Goal: Check status

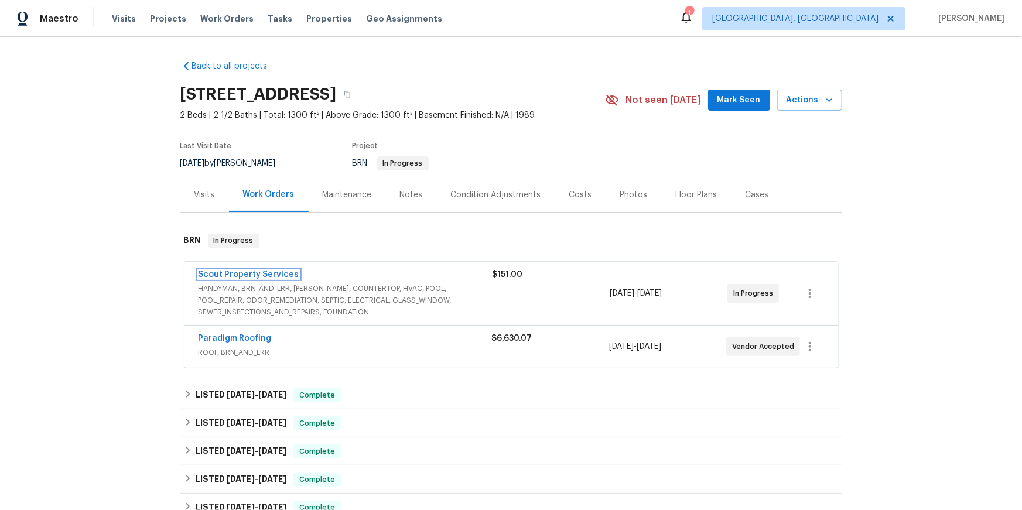
click at [264, 279] on link "Scout Property Services" at bounding box center [249, 275] width 101 height 8
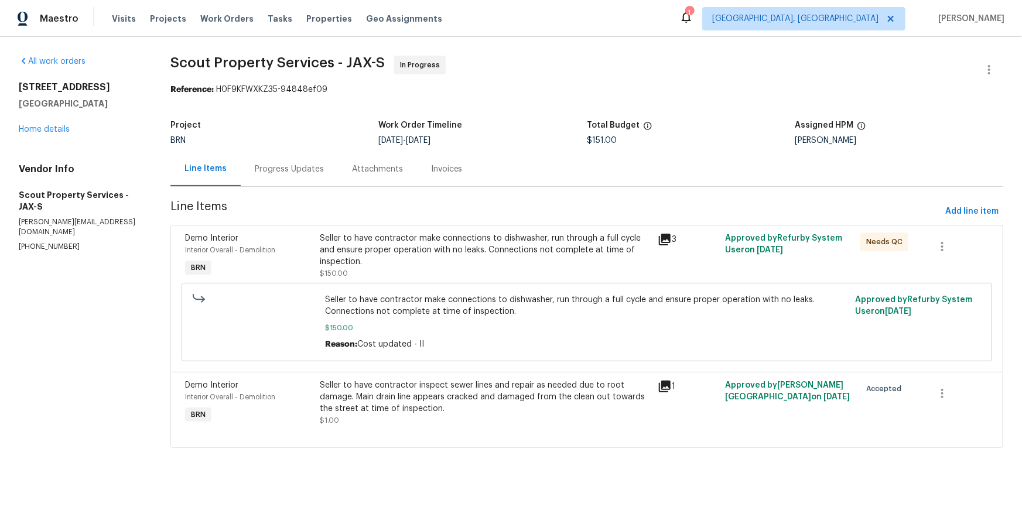
click at [310, 175] on div "Progress Updates" at bounding box center [289, 169] width 69 height 12
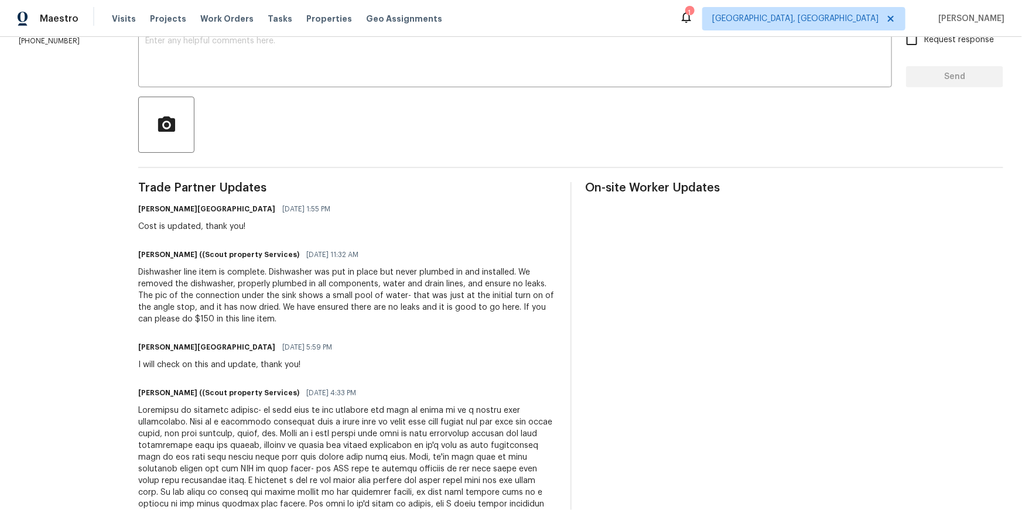
scroll to position [217, 0]
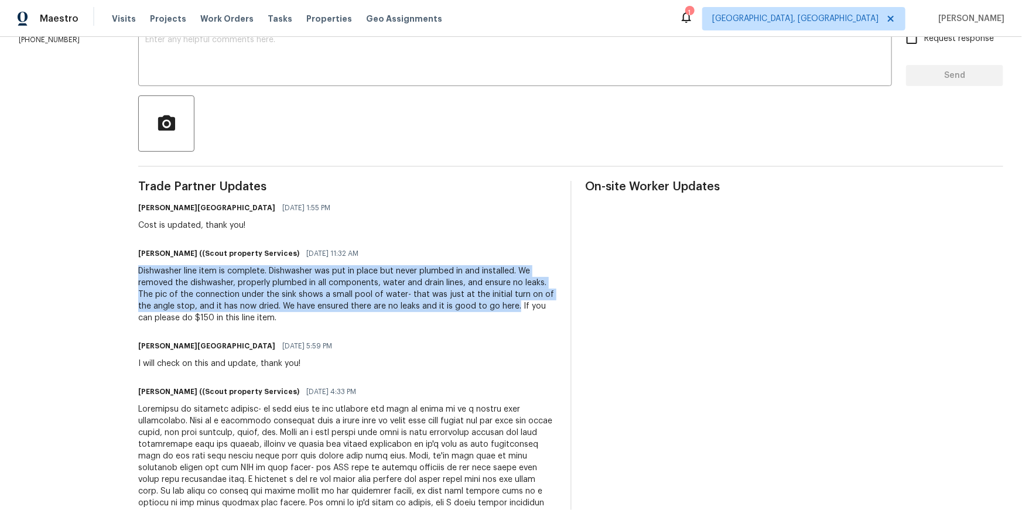
drag, startPoint x: 119, startPoint y: 342, endPoint x: 477, endPoint y: 379, distance: 359.7
click at [483, 376] on div "All work orders [STREET_ADDRESS] Home details Vendor Info Scout Property Servic…" at bounding box center [511, 279] width 1022 height 918
copy div "Dishwasher line item is complete. Dishwasher was put in place but never plumbed…"
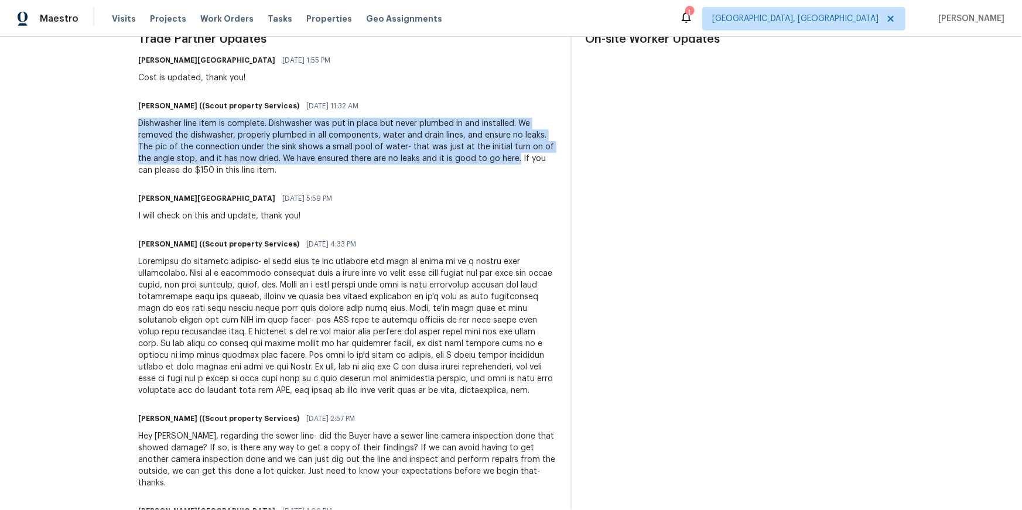
scroll to position [368, 0]
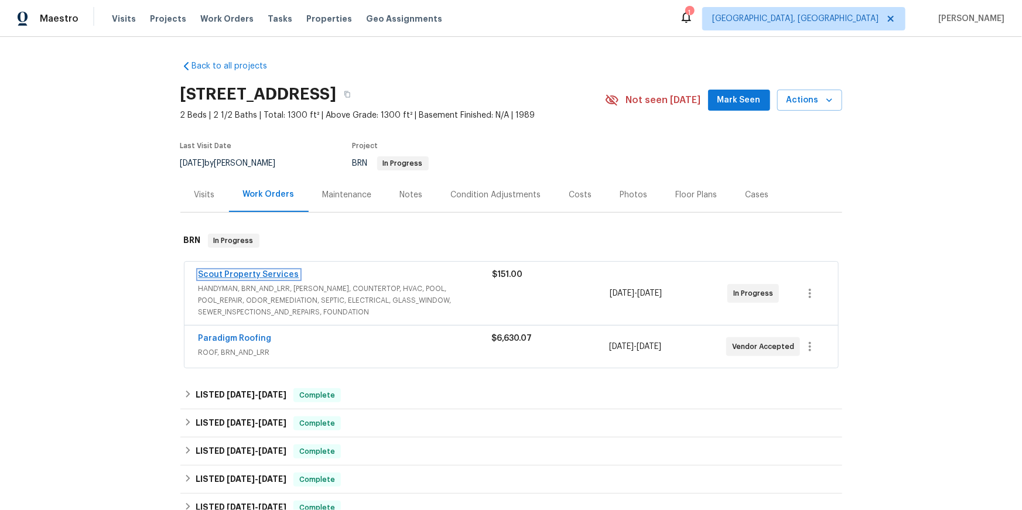
click at [275, 279] on link "Scout Property Services" at bounding box center [249, 275] width 101 height 8
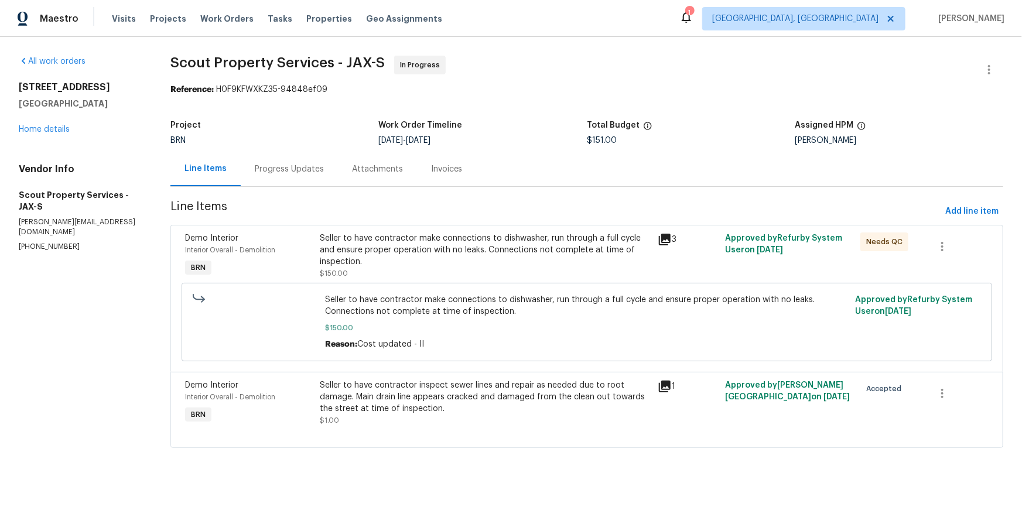
scroll to position [34, 0]
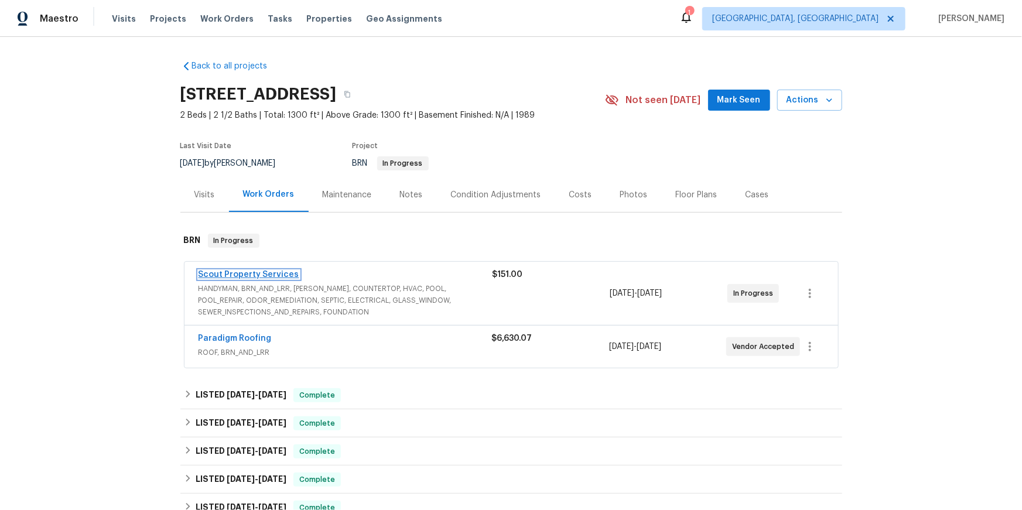
click at [276, 279] on link "Scout Property Services" at bounding box center [249, 275] width 101 height 8
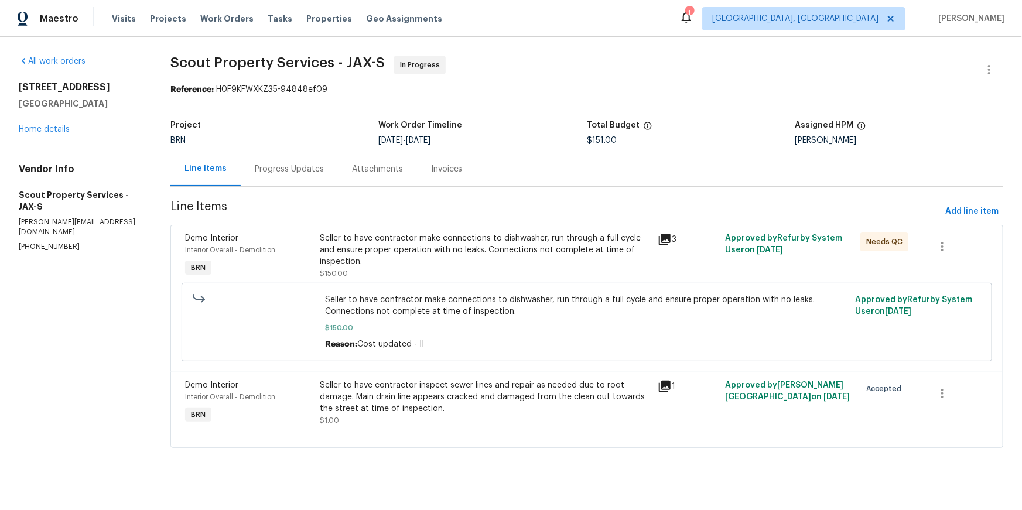
scroll to position [34, 0]
click at [668, 392] on icon at bounding box center [665, 387] width 12 height 12
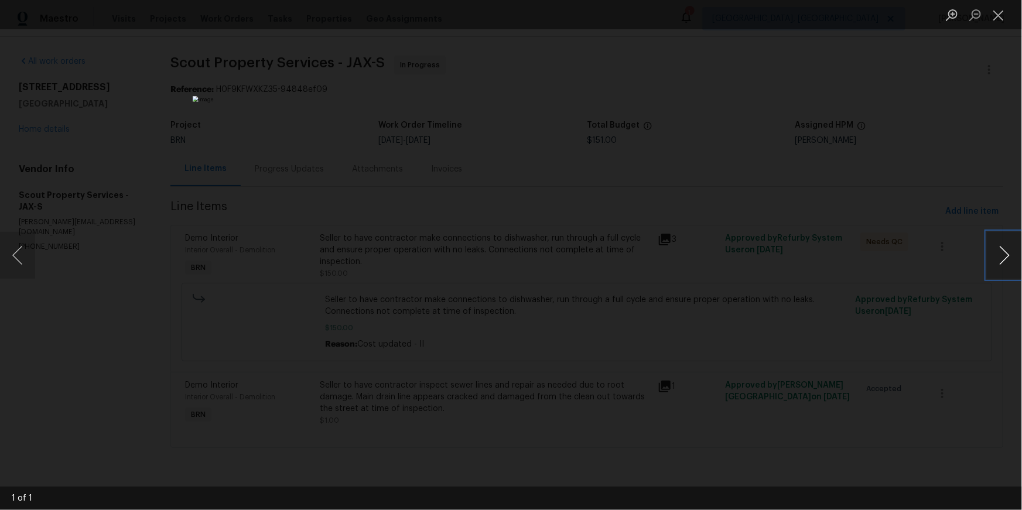
click at [1006, 255] on button "Next image" at bounding box center [1004, 255] width 35 height 47
click at [999, 15] on button "Close lightbox" at bounding box center [998, 15] width 23 height 20
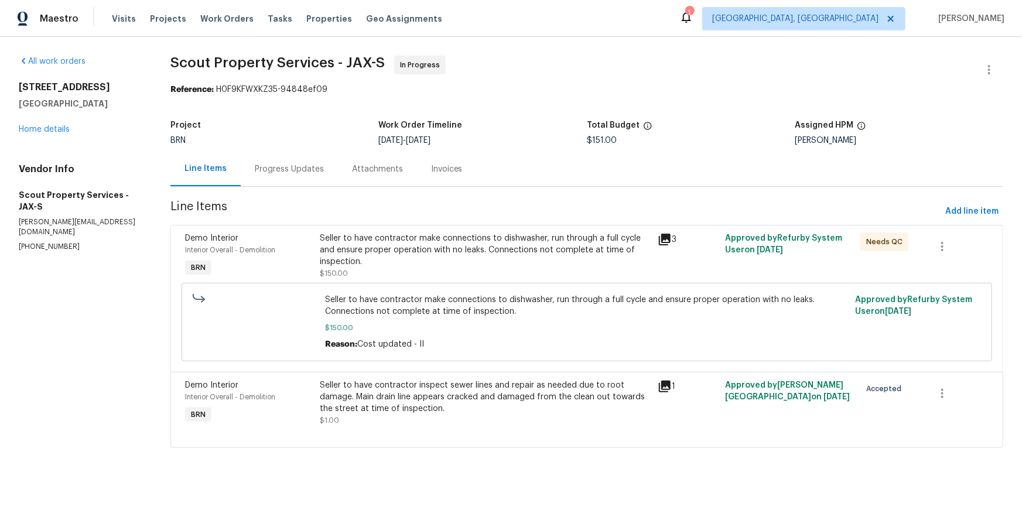
scroll to position [21, 0]
click at [285, 165] on div "Progress Updates" at bounding box center [289, 169] width 69 height 12
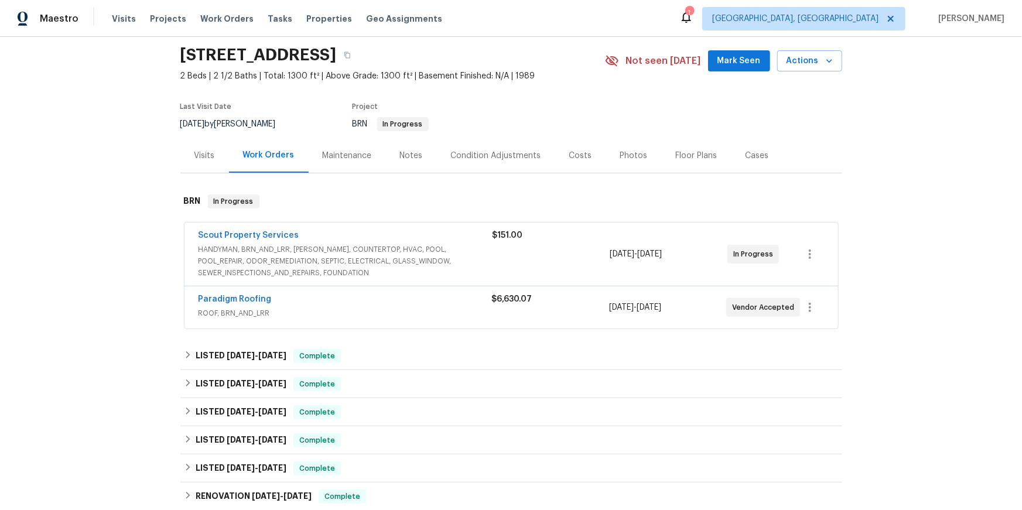
scroll to position [50, 0]
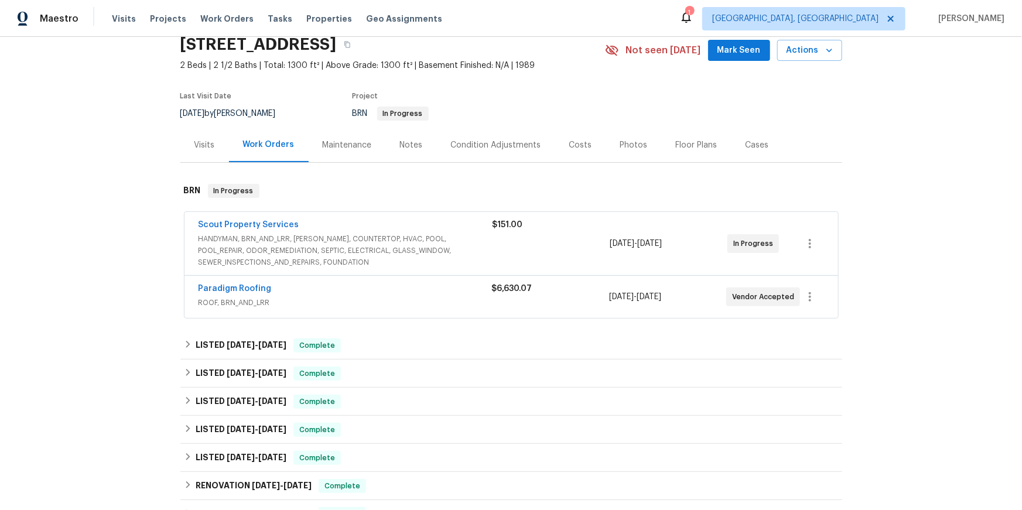
click at [278, 231] on span "Scout Property Services" at bounding box center [249, 225] width 101 height 12
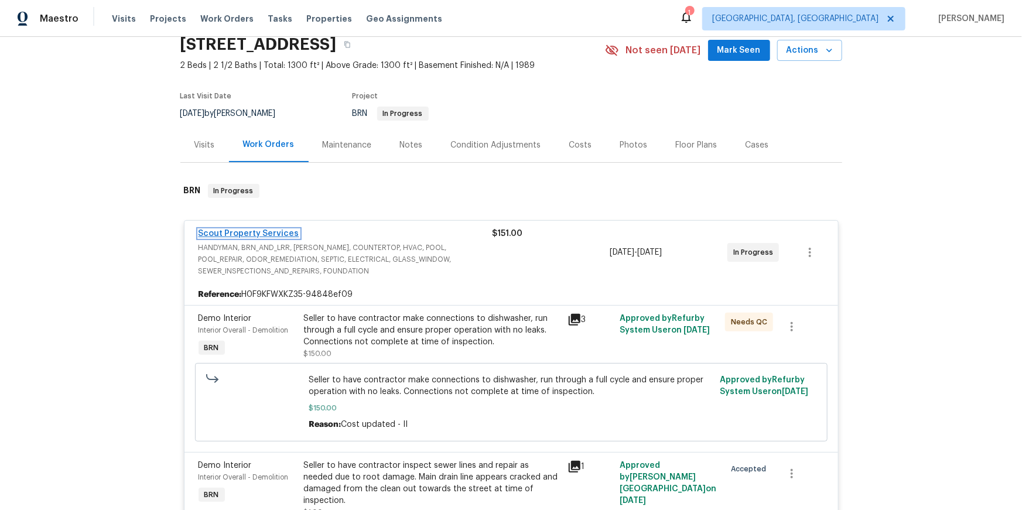
click at [290, 238] on link "Scout Property Services" at bounding box center [249, 234] width 101 height 8
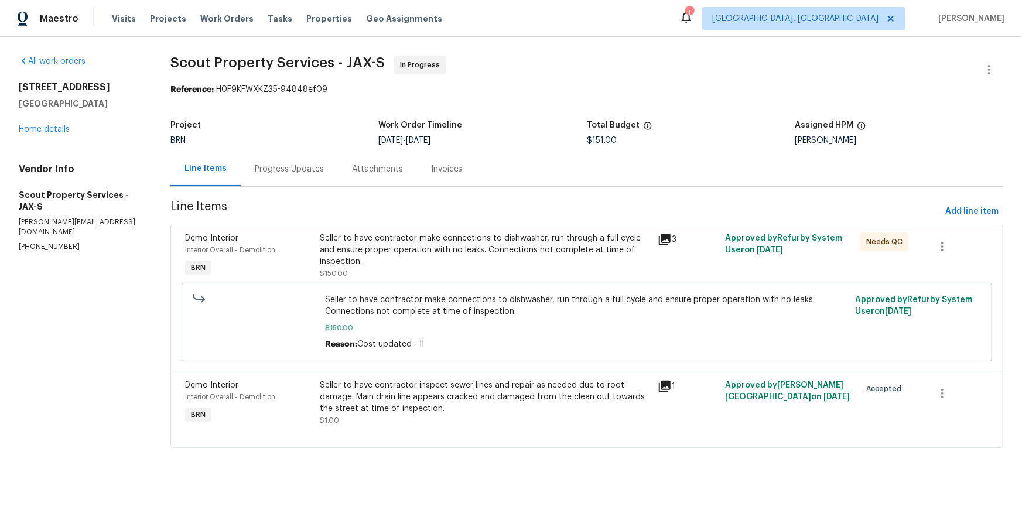
scroll to position [29, 0]
click at [290, 163] on div "Progress Updates" at bounding box center [289, 169] width 69 height 12
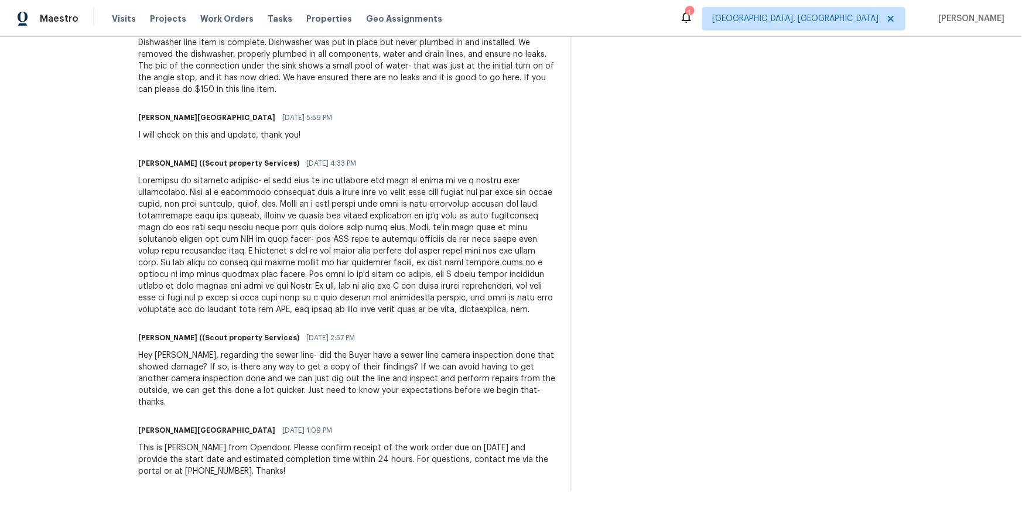
scroll to position [466, 0]
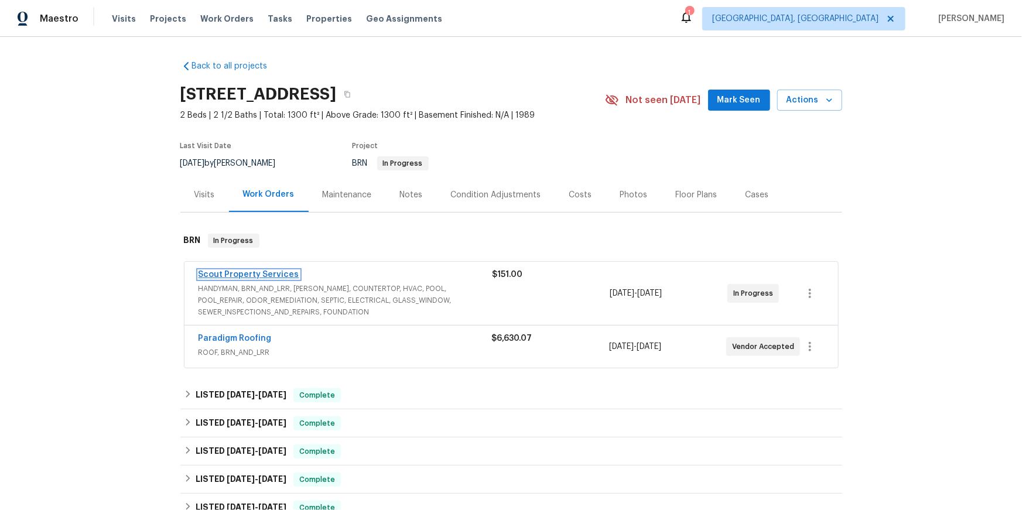
click at [262, 279] on link "Scout Property Services" at bounding box center [249, 275] width 101 height 8
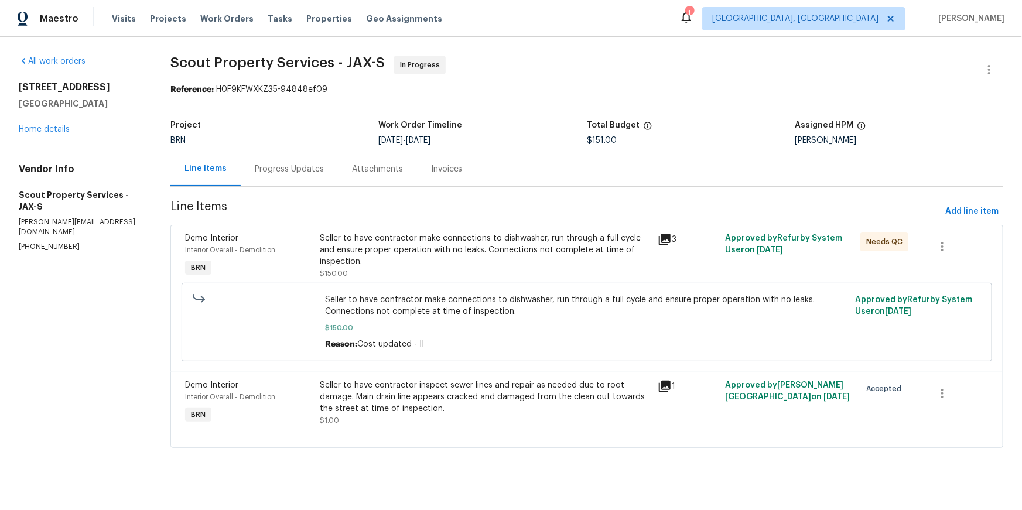
scroll to position [34, 0]
drag, startPoint x: 295, startPoint y: 160, endPoint x: 297, endPoint y: 174, distance: 13.6
click at [295, 163] on div "Progress Updates" at bounding box center [289, 169] width 69 height 12
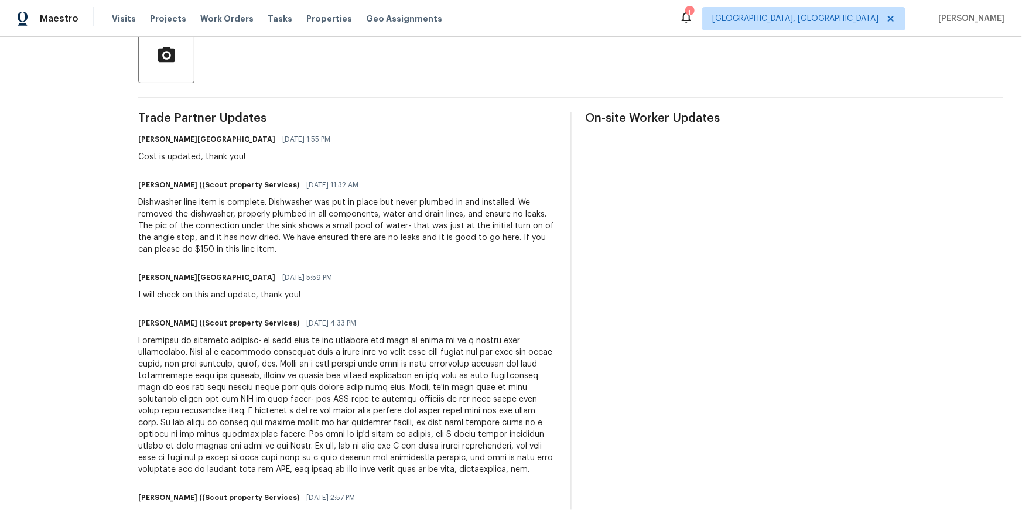
scroll to position [288, 0]
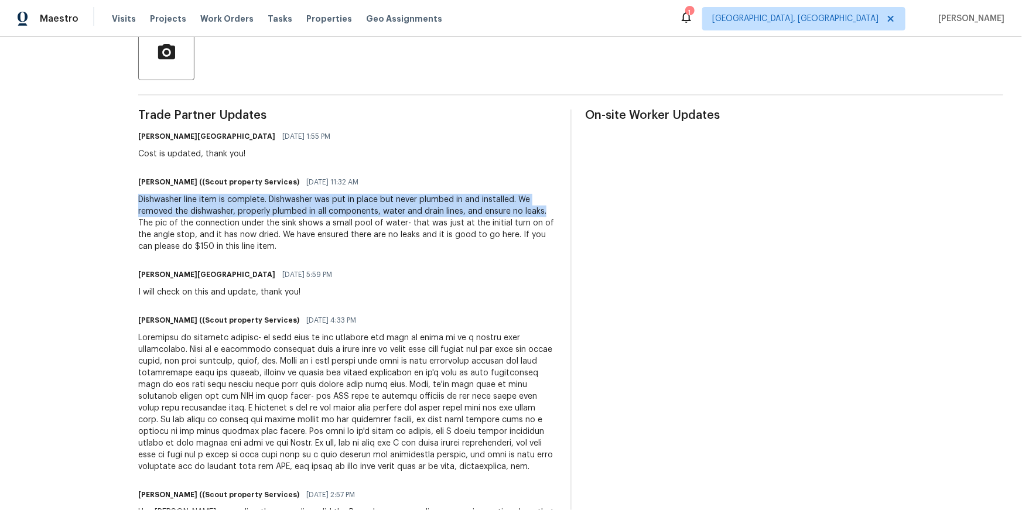
drag, startPoint x: 117, startPoint y: 264, endPoint x: 527, endPoint y: 282, distance: 410.4
click at [530, 283] on div "All work orders [STREET_ADDRESS] Home details Vendor Info Scout Property Servic…" at bounding box center [511, 208] width 1022 height 918
copy div "Dishwasher line item is complete. Dishwasher was put in place but never plumbed…"
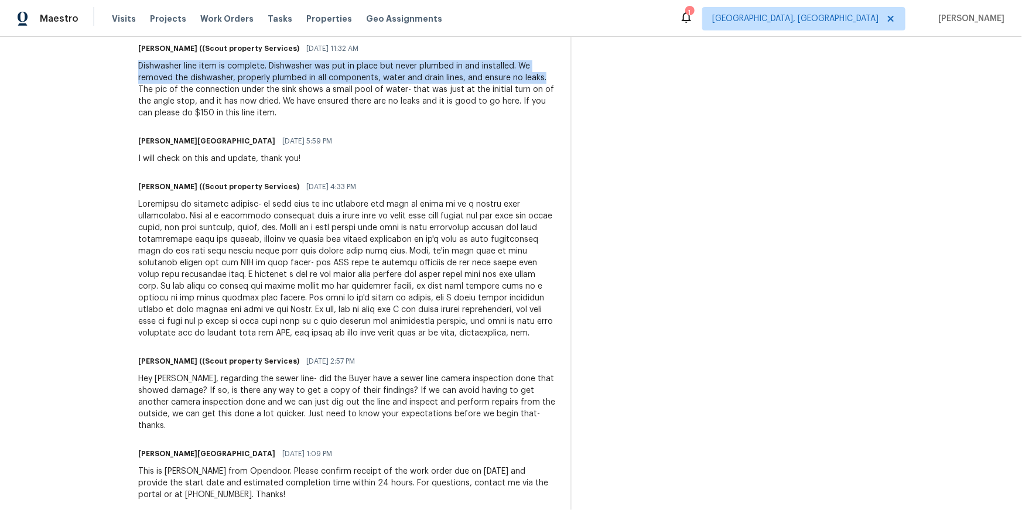
scroll to position [420, 0]
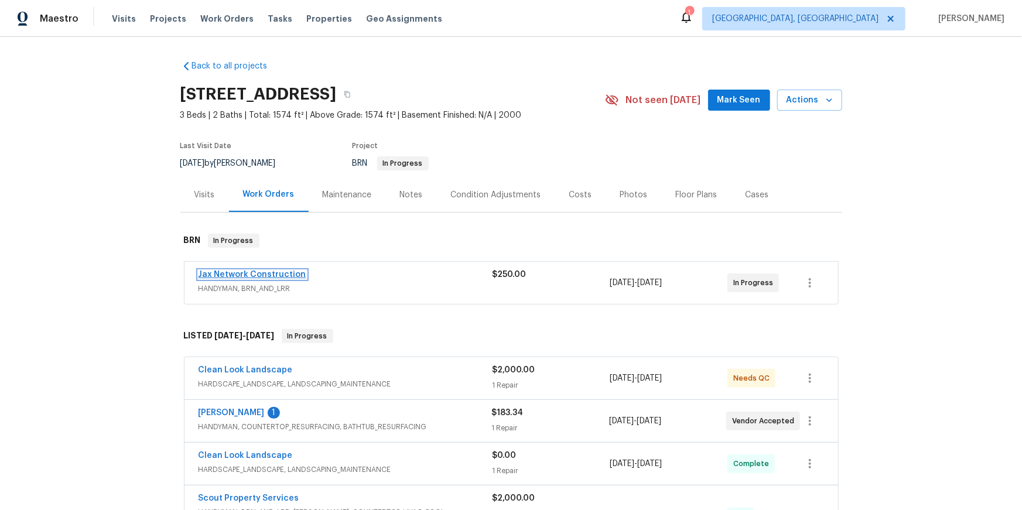
click at [260, 279] on link "Jax Network Construction" at bounding box center [253, 275] width 108 height 8
